Goal: Task Accomplishment & Management: Manage account settings

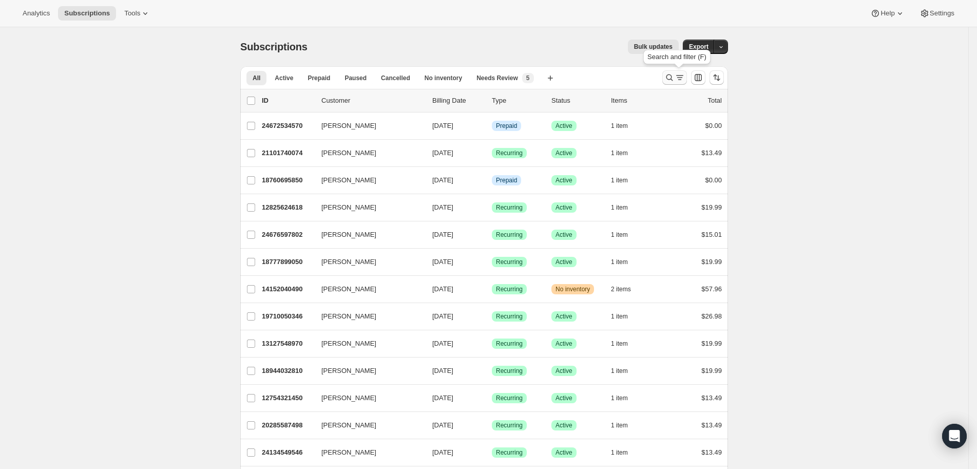
click at [672, 73] on icon "Search and filter results" at bounding box center [670, 77] width 10 height 10
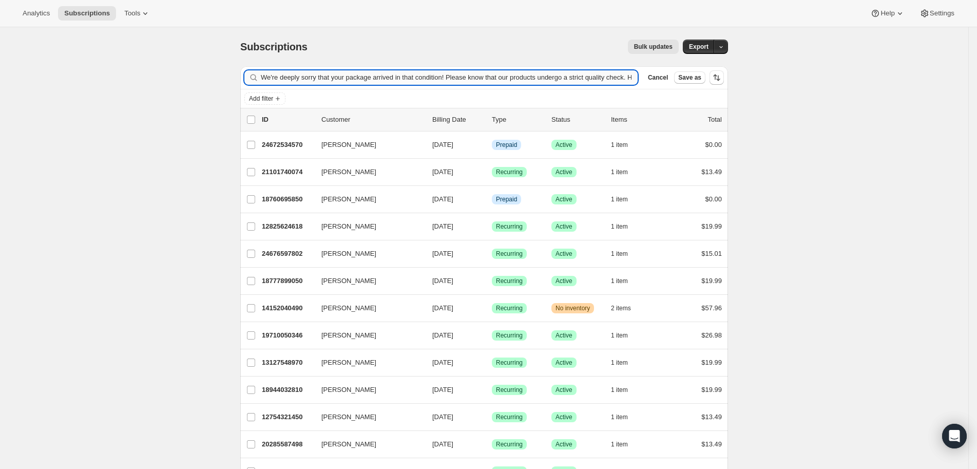
scroll to position [0, 210]
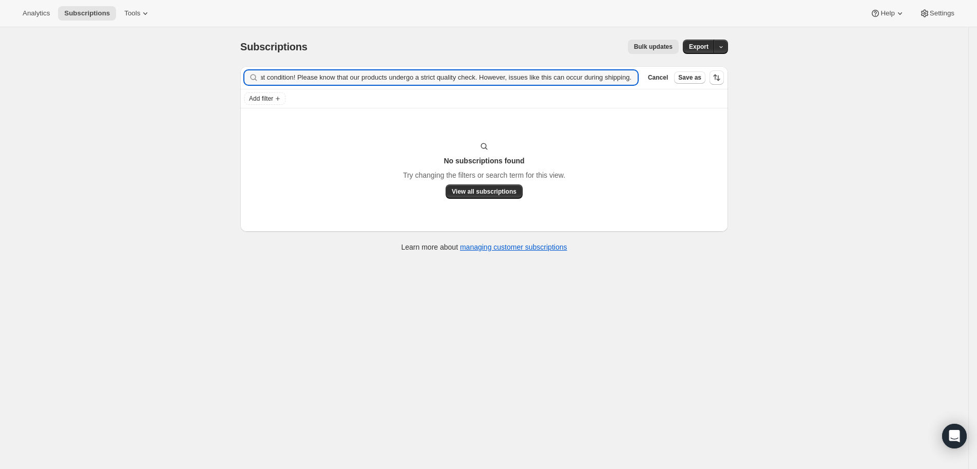
type input "We're deeply sorry that your package arrived in that condition! Please know tha…"
click at [629, 77] on icon "button" at bounding box center [627, 78] width 4 height 4
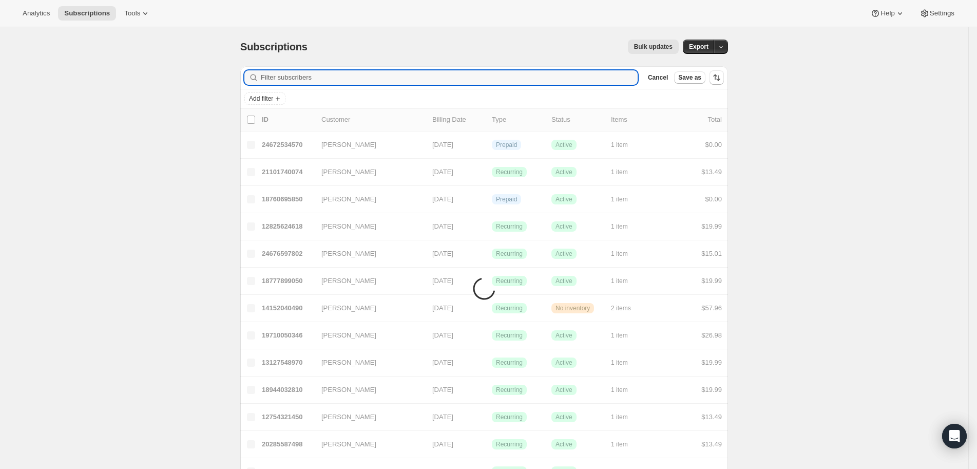
scroll to position [0, 0]
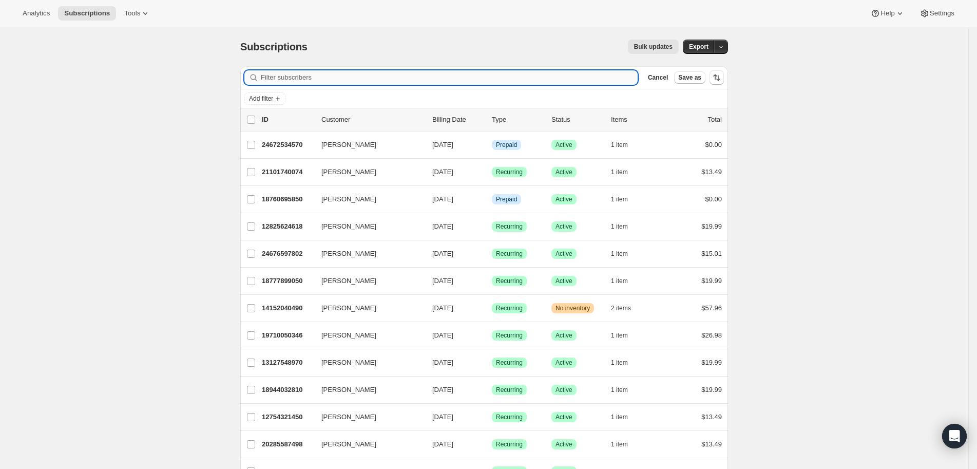
click at [304, 83] on input "Filter subscribers" at bounding box center [449, 77] width 377 height 14
paste input "[EMAIL_ADDRESS][DOMAIN_NAME]"
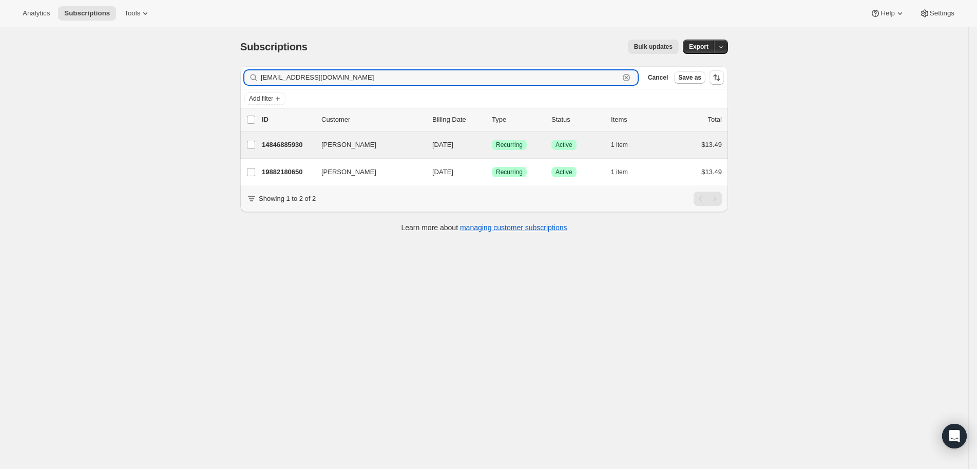
type input "[EMAIL_ADDRESS][DOMAIN_NAME]"
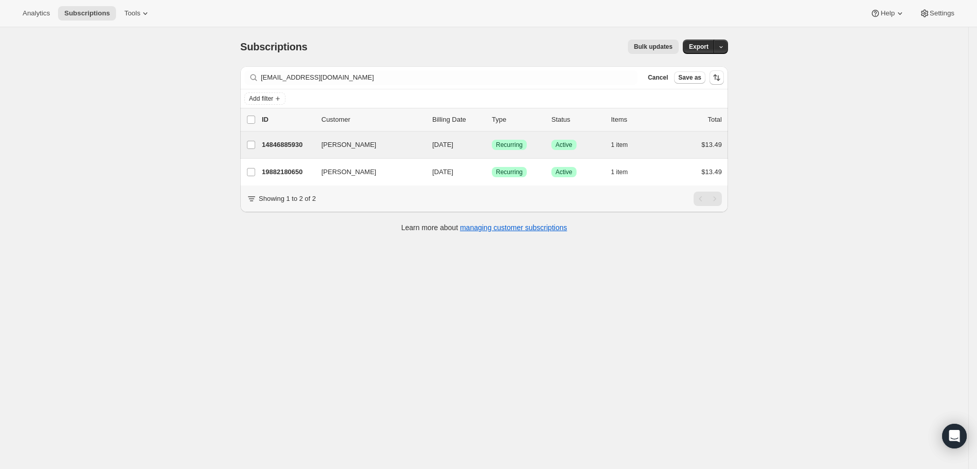
click at [283, 134] on div "[PERSON_NAME] 14846885930 [PERSON_NAME] [DATE] Success Recurring Success Active…" at bounding box center [484, 144] width 488 height 27
click at [280, 140] on p "14846885930" at bounding box center [287, 145] width 51 height 10
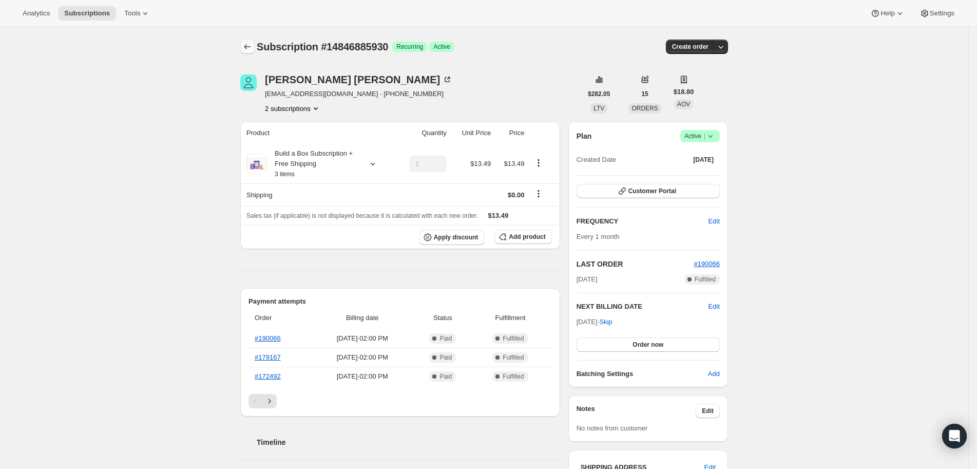
click at [253, 48] on icon "Subscriptions" at bounding box center [247, 47] width 10 height 10
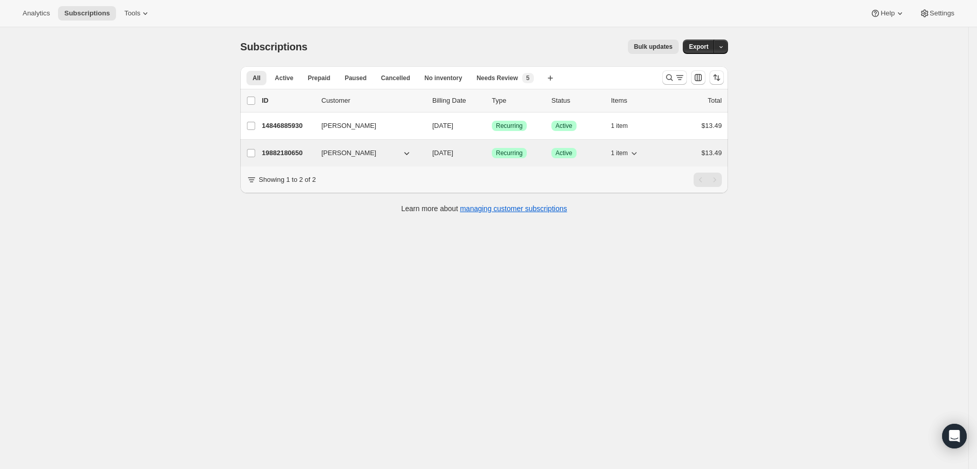
click at [296, 146] on div "19882180650 [PERSON_NAME] [DATE] Success Recurring Success Active 1 item $13.49" at bounding box center [492, 153] width 460 height 14
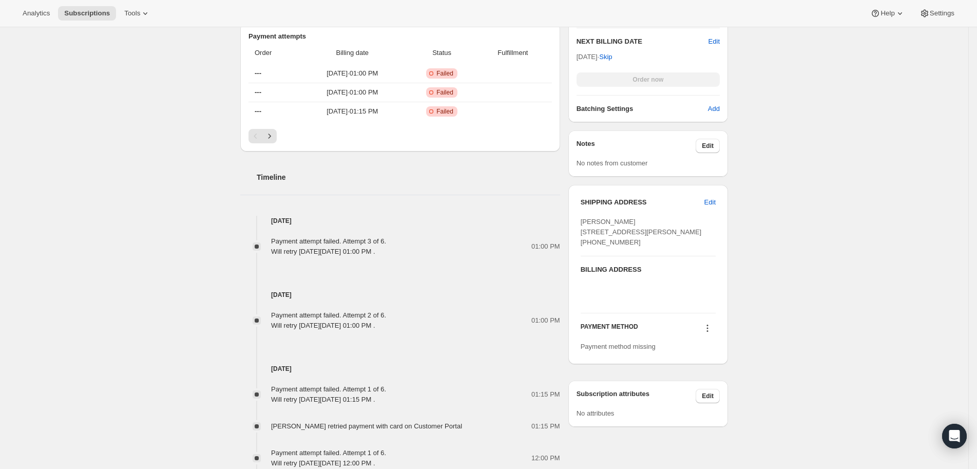
scroll to position [447, 0]
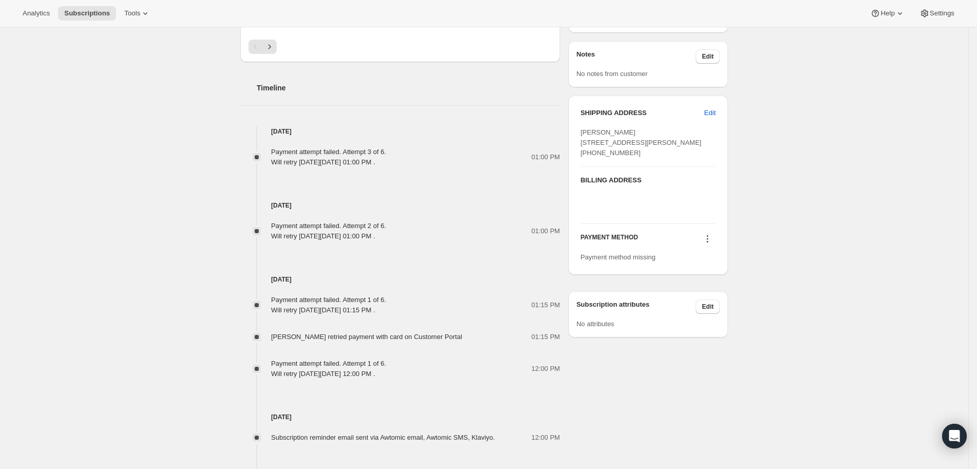
click at [712, 244] on icon at bounding box center [708, 239] width 10 height 10
click at [863, 320] on div "Subscription #19882180650. This page is ready Subscription #19882180650 Success…" at bounding box center [484, 87] width 969 height 1015
click at [710, 244] on icon at bounding box center [708, 239] width 10 height 10
click at [708, 282] on button "Select payment method" at bounding box center [709, 288] width 77 height 16
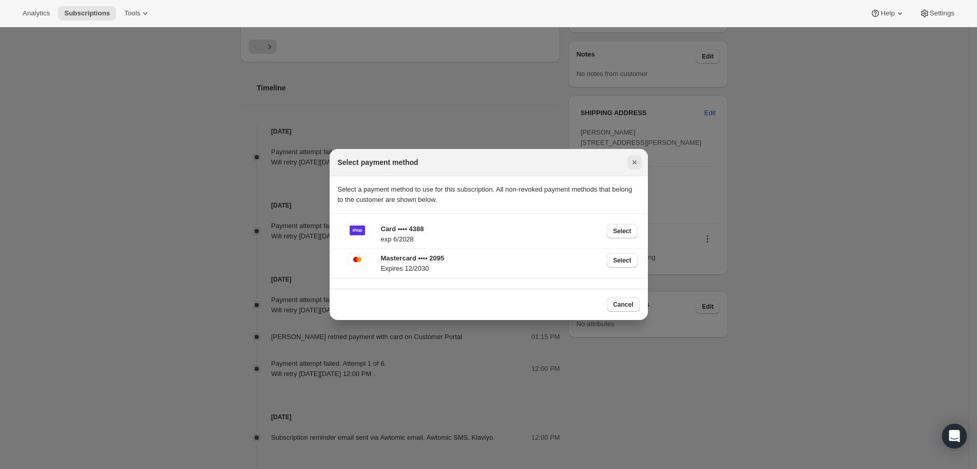
click at [635, 163] on icon "Close" at bounding box center [634, 162] width 4 height 4
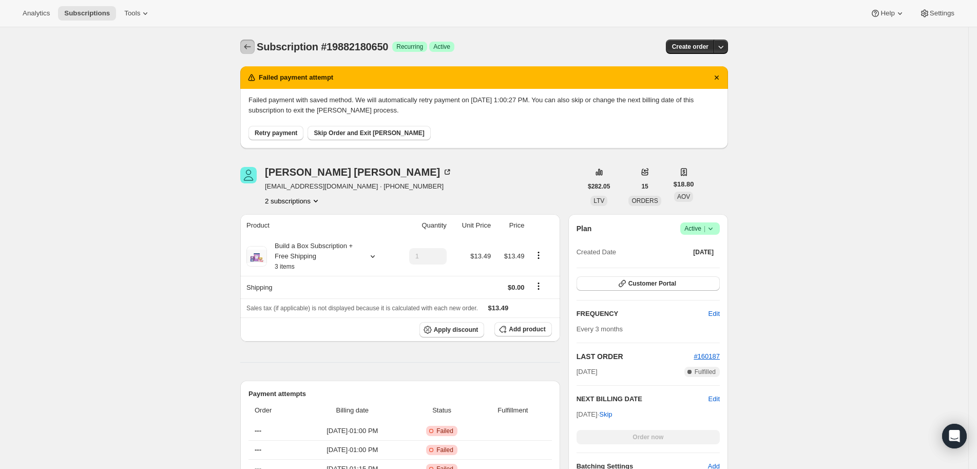
click at [251, 47] on icon "Subscriptions" at bounding box center [247, 47] width 10 height 10
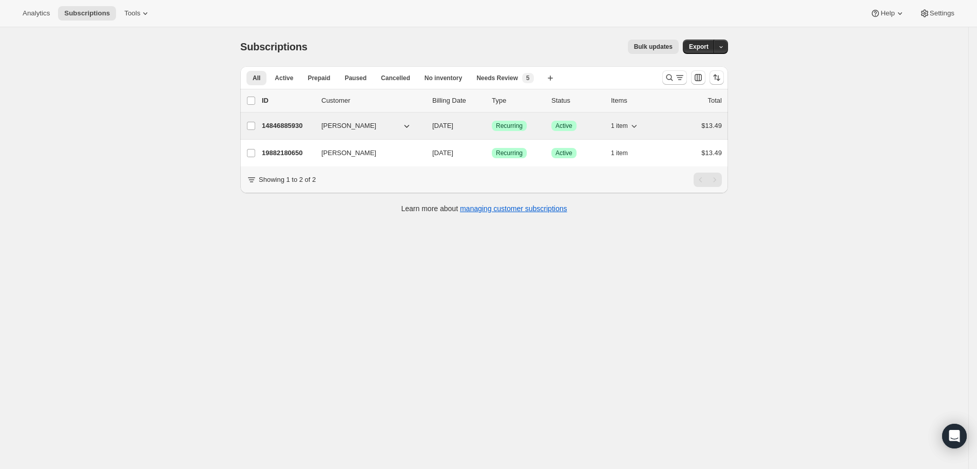
click at [308, 131] on div "14846885930 [PERSON_NAME] [DATE] Success Recurring Success Active 1 item $13.49" at bounding box center [492, 126] width 460 height 14
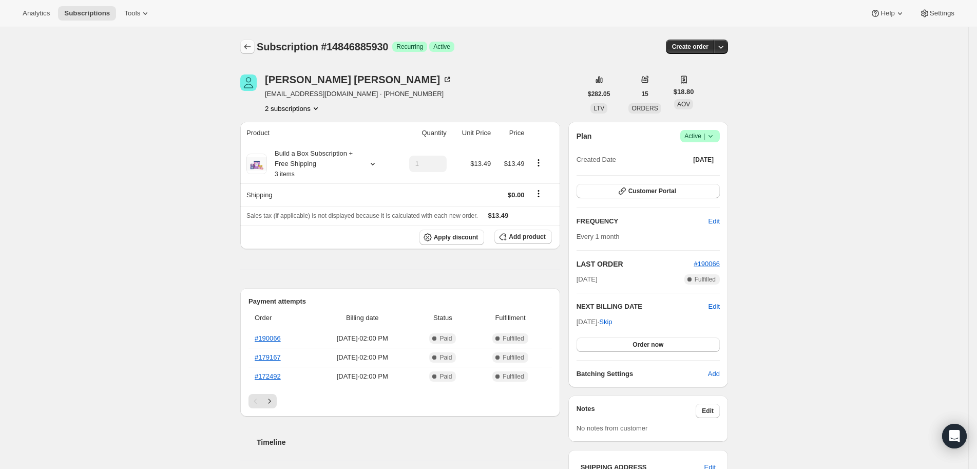
click at [255, 41] on button "Subscriptions" at bounding box center [247, 47] width 14 height 14
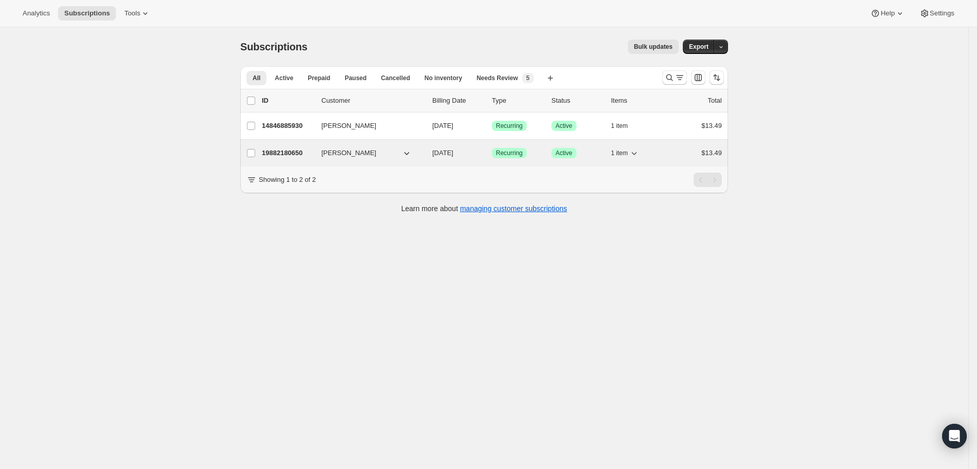
click at [318, 155] on div "19882180650 [PERSON_NAME] [DATE] Success Recurring Success Active 1 item $13.49" at bounding box center [492, 153] width 460 height 14
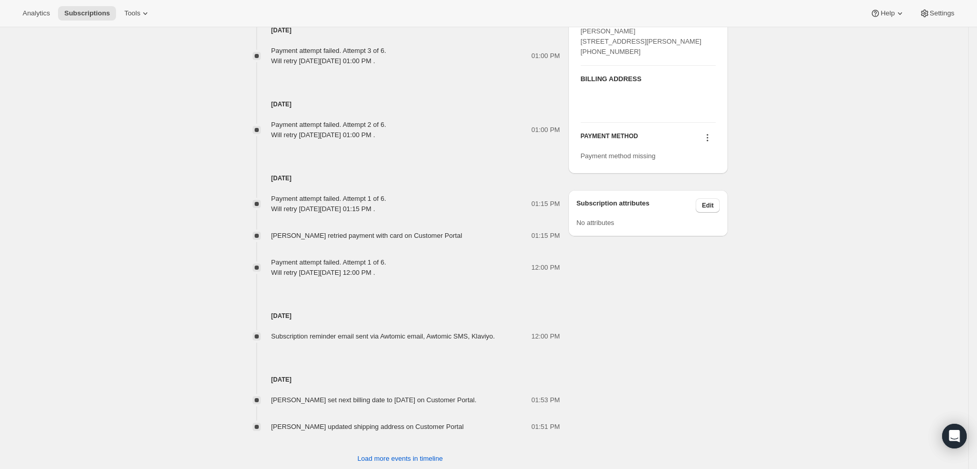
scroll to position [533, 0]
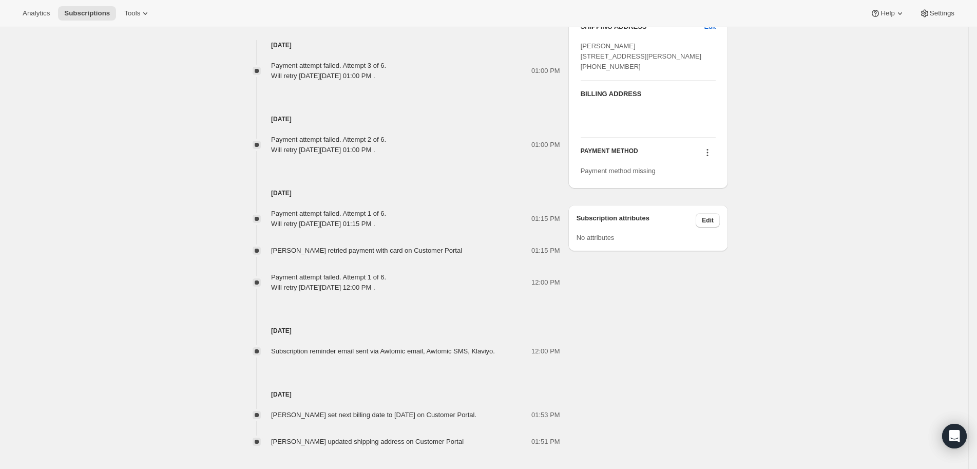
click at [709, 175] on div "PAYMENT METHOD Payment method missing" at bounding box center [648, 157] width 135 height 39
click at [709, 158] on icon at bounding box center [708, 152] width 10 height 10
click at [718, 196] on button "Select payment method" at bounding box center [709, 202] width 77 height 16
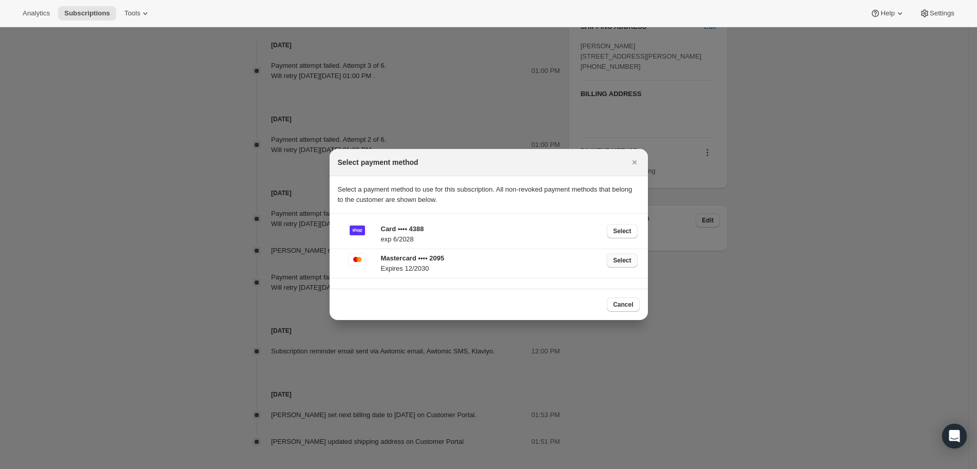
click at [631, 259] on span "Select" at bounding box center [622, 260] width 18 height 8
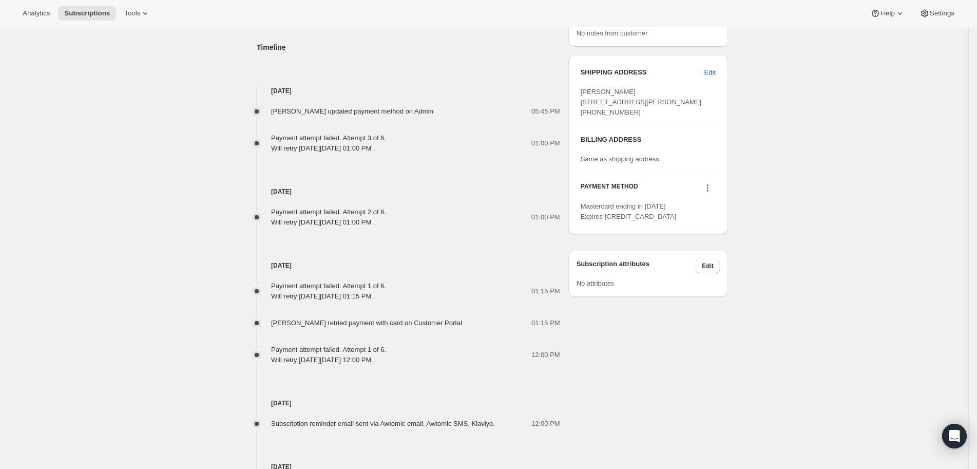
scroll to position [500, 0]
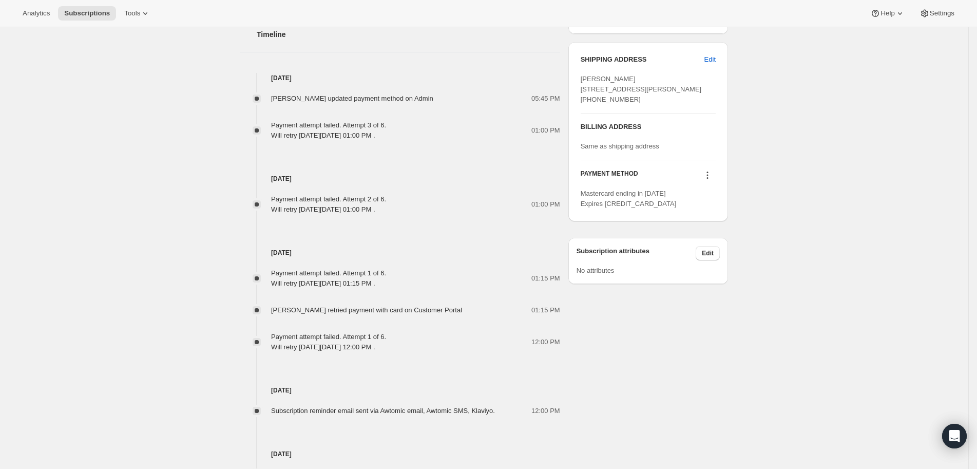
click at [710, 180] on icon at bounding box center [708, 175] width 10 height 10
click at [745, 222] on span "Send link to update card" at bounding box center [709, 224] width 72 height 8
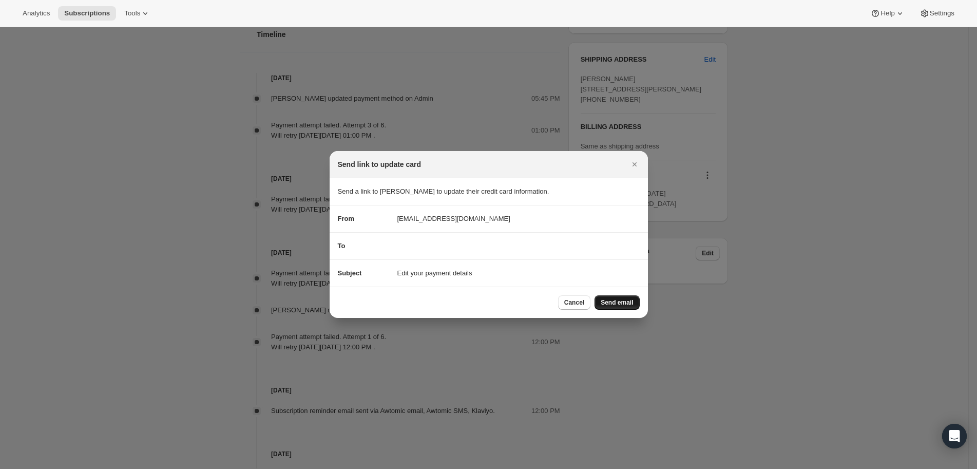
click at [625, 304] on span "Send email" at bounding box center [617, 302] width 32 height 8
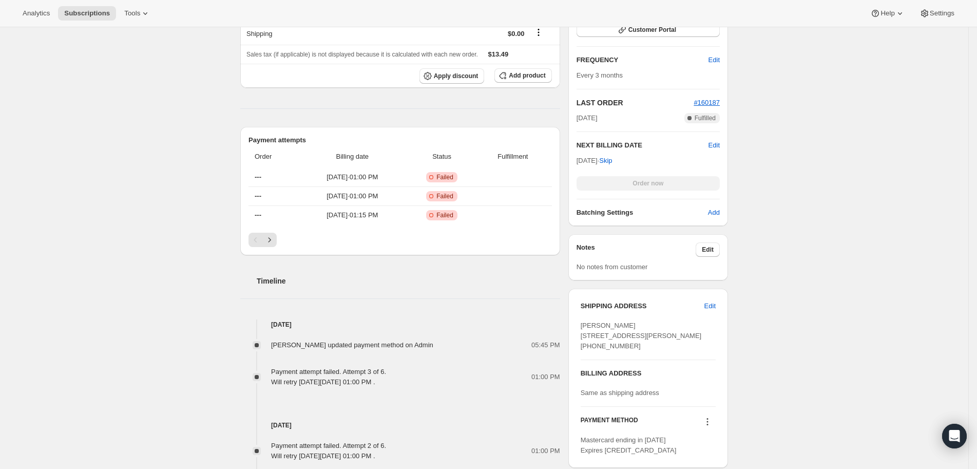
scroll to position [431, 0]
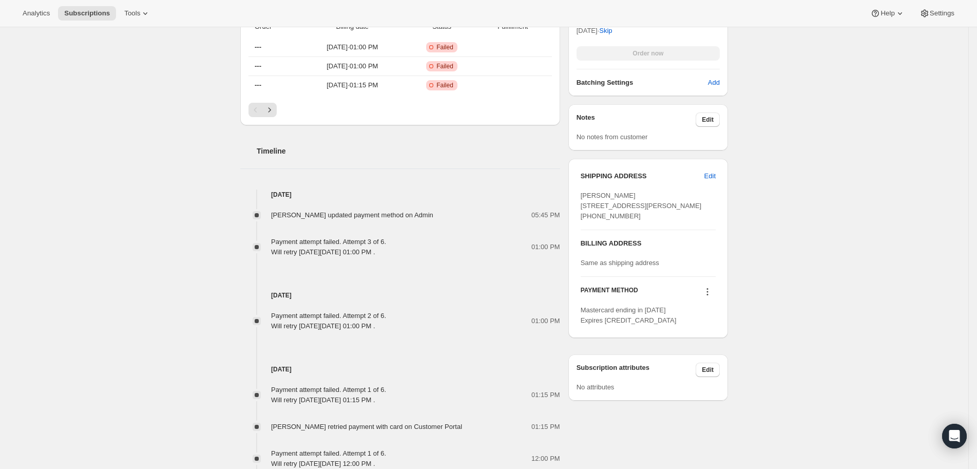
click at [750, 295] on div "Subscription #19882180650. This page is ready Subscription #19882180650 Success…" at bounding box center [484, 140] width 969 height 1089
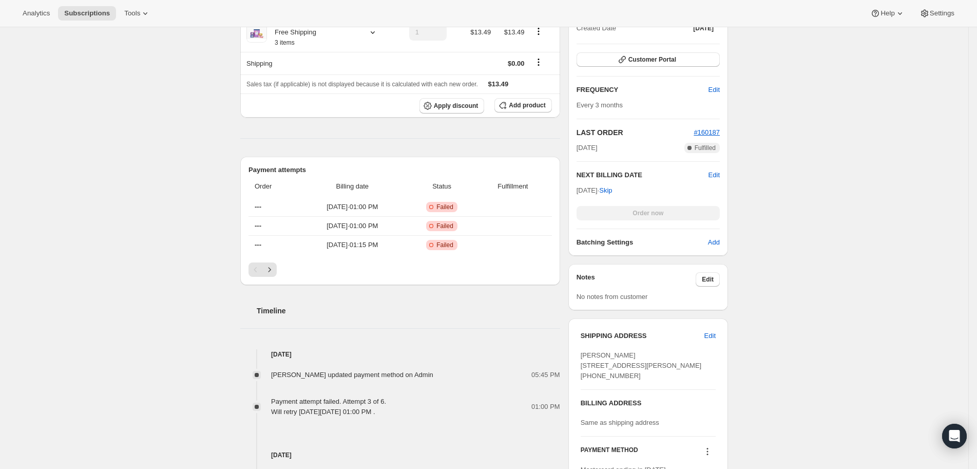
scroll to position [0, 0]
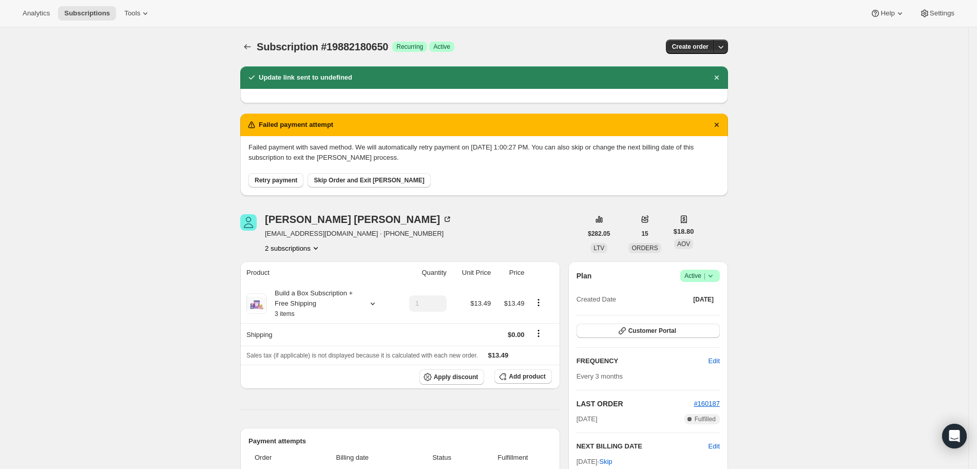
click at [322, 46] on span "Subscription #19882180650" at bounding box center [322, 46] width 131 height 11
click at [323, 46] on span "Subscription #19882180650" at bounding box center [322, 46] width 131 height 11
click at [323, 45] on span "Subscription #19882180650" at bounding box center [322, 46] width 131 height 11
copy span "Subscription #19882180650"
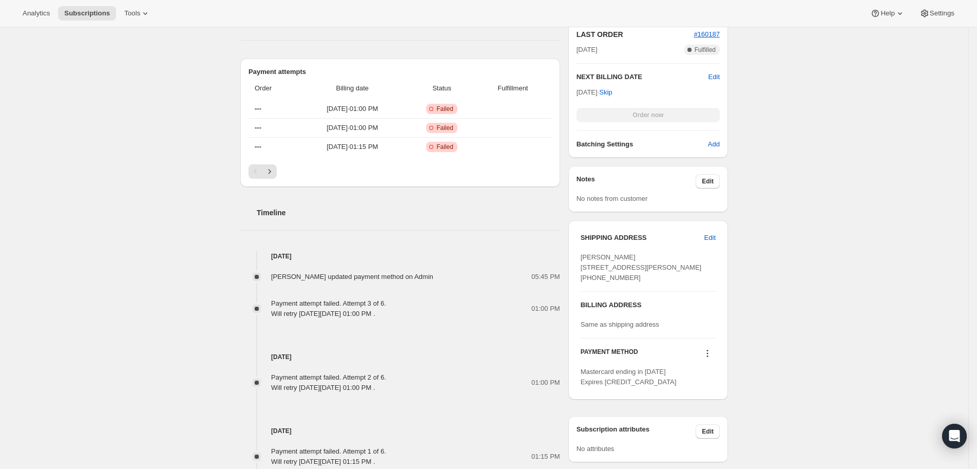
scroll to position [333, 0]
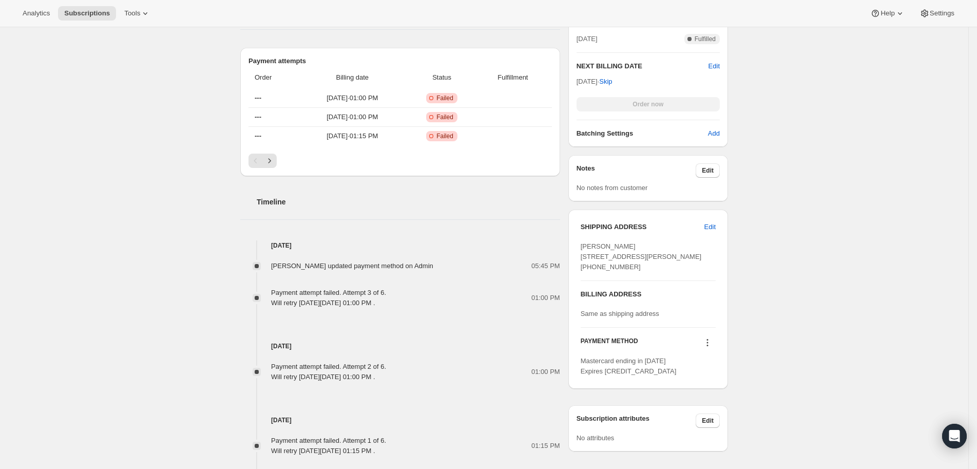
click at [842, 335] on div "Subscription #19882180650. This page is ready Subscription #19882180650 Success…" at bounding box center [484, 215] width 969 height 1042
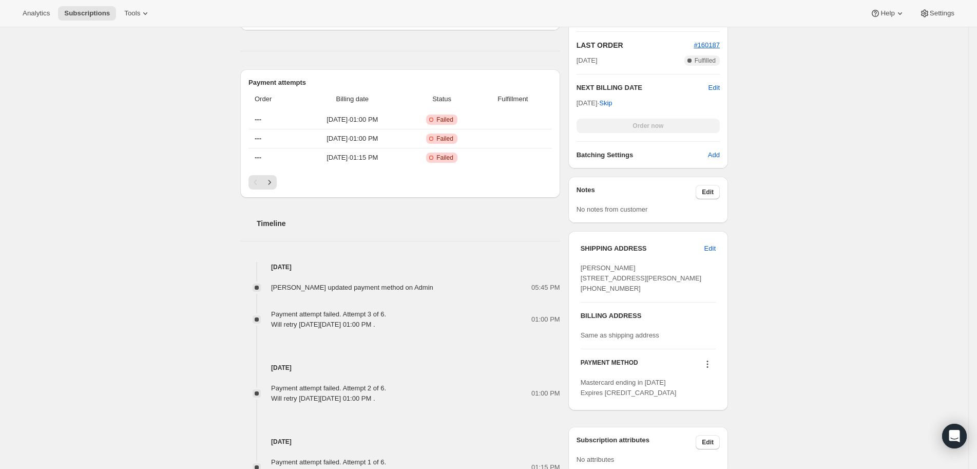
scroll to position [308, 0]
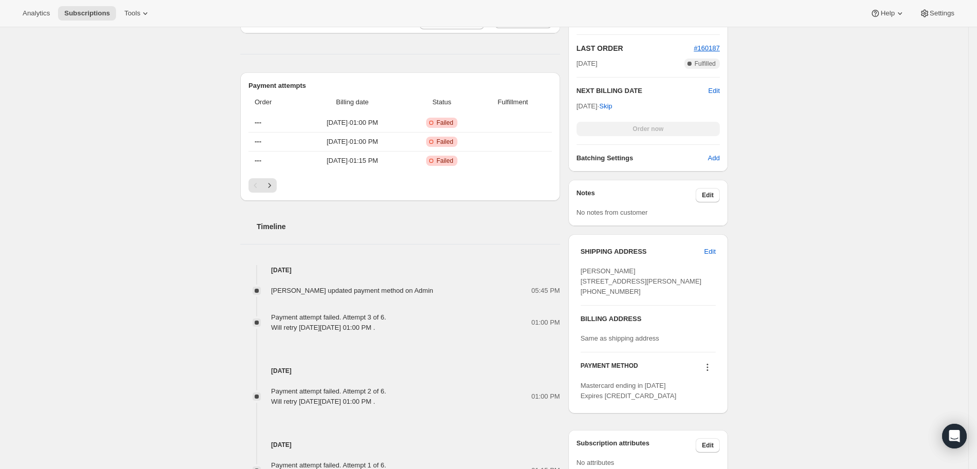
click at [763, 353] on div "Subscription #19882180650. This page is ready Subscription #19882180650 Success…" at bounding box center [484, 240] width 969 height 1042
click at [392, 39] on div "Product Quantity Unit Price Price Build a Box Subscription + Free Shipping 3 it…" at bounding box center [400, 318] width 320 height 824
click at [384, 0] on div "Analytics Subscriptions Tools Help Settings" at bounding box center [488, 13] width 977 height 27
click at [923, 238] on div "Subscription #19882180650. This page is ready Subscription #19882180650 Success…" at bounding box center [484, 240] width 969 height 1042
